Goal: Information Seeking & Learning: Stay updated

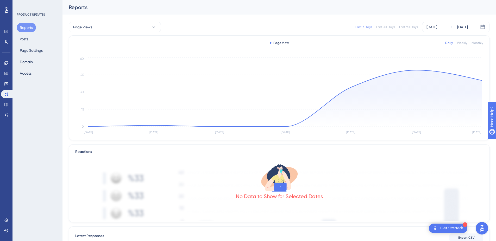
scroll to position [2148, 0]
click at [21, 36] on button "Posts" at bounding box center [24, 38] width 15 height 9
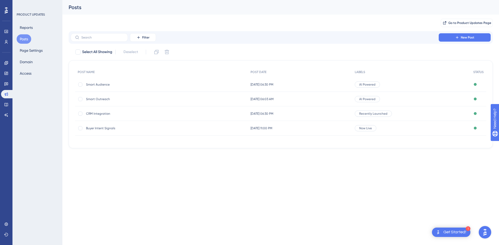
click at [111, 98] on span "Smart Outreach" at bounding box center [127, 99] width 83 height 4
click at [92, 133] on div "Buyer Intent Signals Buyer Intent Signals" at bounding box center [127, 128] width 83 height 15
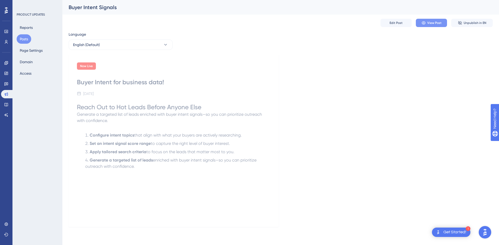
click at [425, 25] on button "View Post" at bounding box center [431, 23] width 31 height 8
